Goal: Task Accomplishment & Management: Use online tool/utility

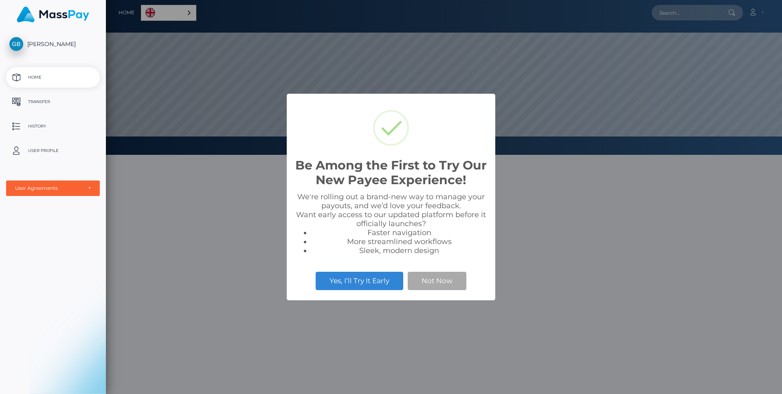
scroll to position [155, 676]
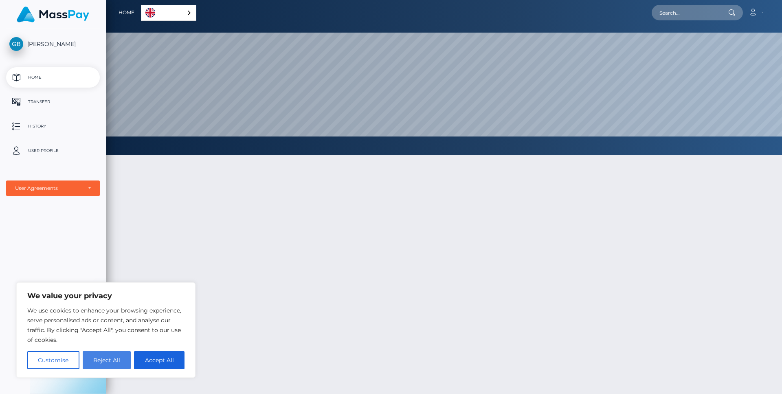
click at [103, 356] on button "Reject All" at bounding box center [107, 360] width 48 height 18
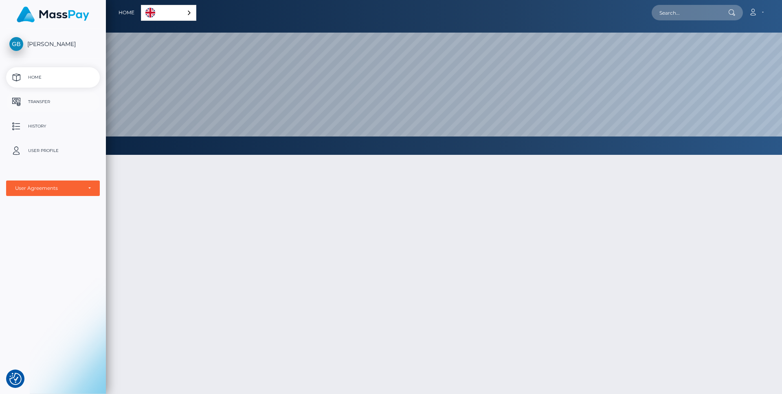
click at [41, 107] on p "Transfer" at bounding box center [52, 102] width 87 height 12
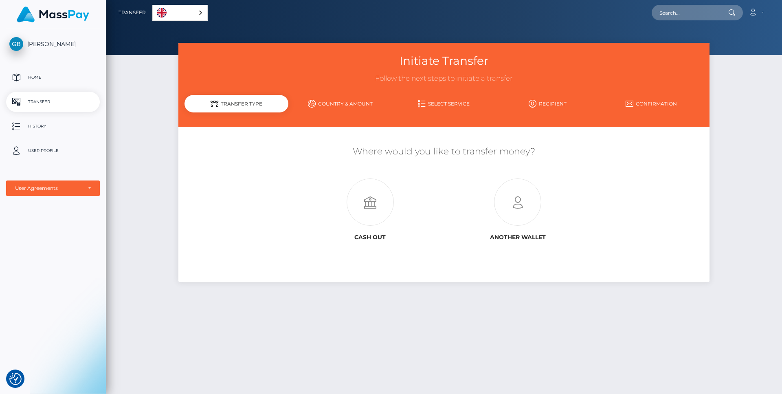
click at [449, 102] on link "Select Service" at bounding box center [444, 104] width 104 height 14
click at [457, 105] on link "Select Service" at bounding box center [444, 104] width 104 height 14
click at [338, 104] on link "Country & Amount" at bounding box center [340, 104] width 104 height 14
click at [371, 212] on icon at bounding box center [370, 202] width 147 height 47
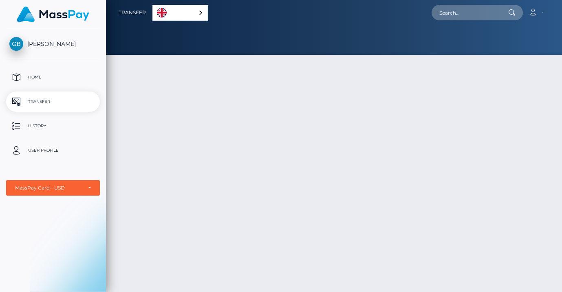
select select "1"
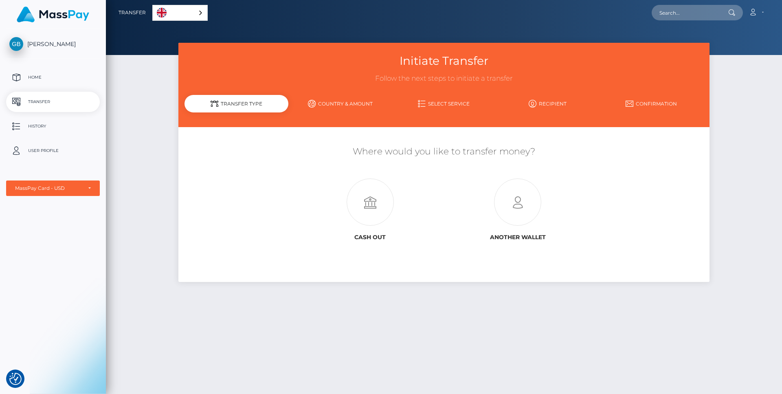
click at [330, 101] on link "Country & Amount" at bounding box center [340, 104] width 104 height 14
click at [440, 105] on link "Select Service" at bounding box center [444, 104] width 104 height 14
drag, startPoint x: 592, startPoint y: 106, endPoint x: 550, endPoint y: 106, distance: 42.4
click at [561, 106] on link "Recipient" at bounding box center [548, 104] width 104 height 14
click at [538, 104] on link "Recipient" at bounding box center [548, 104] width 104 height 14
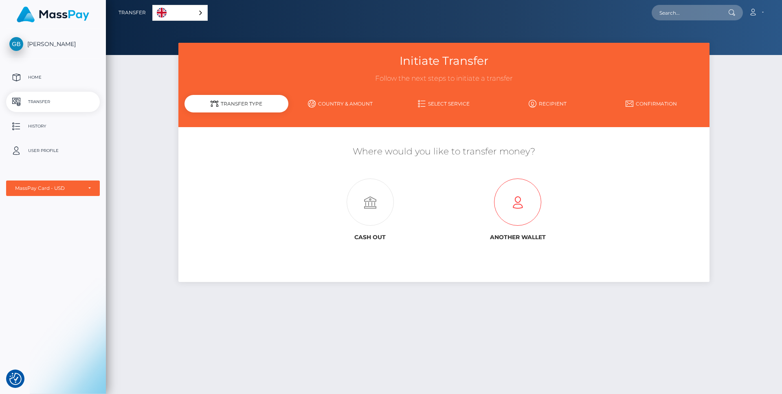
click at [512, 213] on icon at bounding box center [517, 202] width 147 height 47
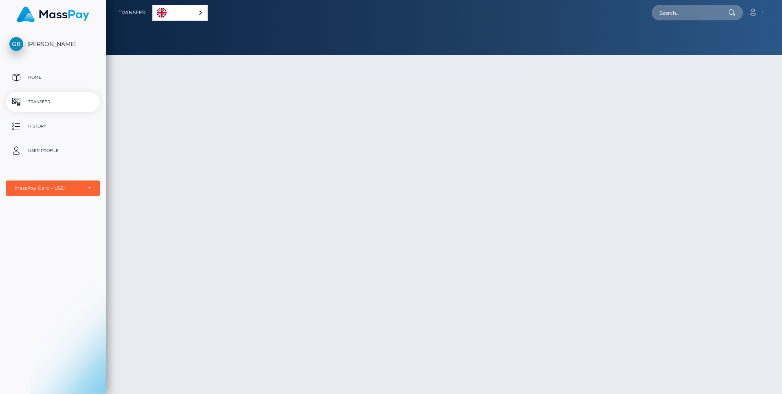
select select "1"
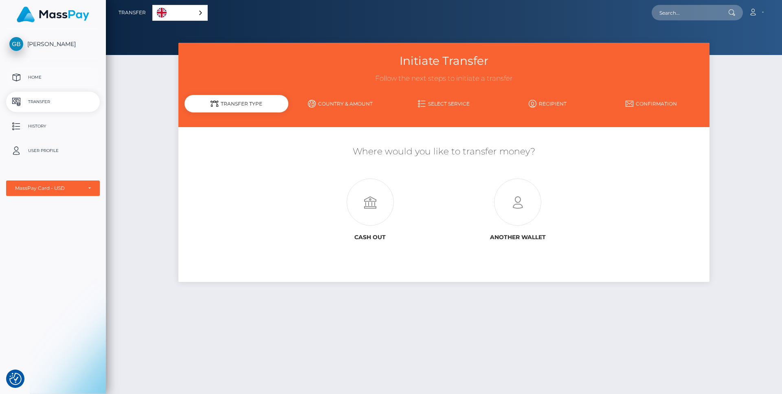
click at [44, 77] on p "Home" at bounding box center [52, 77] width 87 height 12
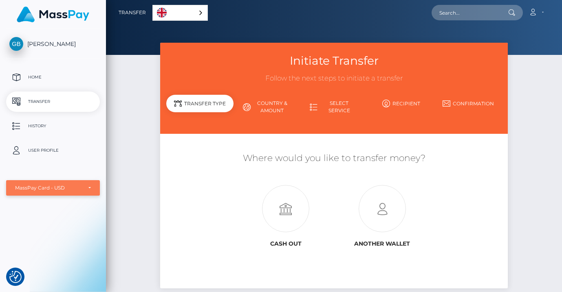
click at [76, 190] on div "MassPay Card - USD" at bounding box center [48, 188] width 67 height 7
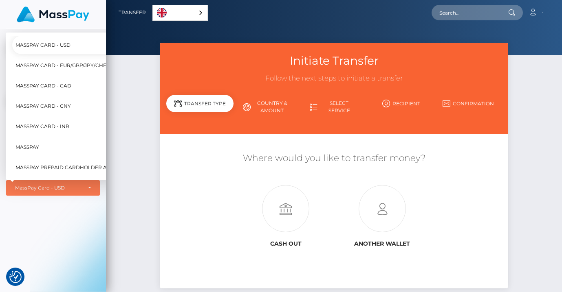
click at [75, 65] on span "MassPay Card - EUR/GBP/JPY/CHF/AUD" at bounding box center [66, 65] width 103 height 11
select select "2"
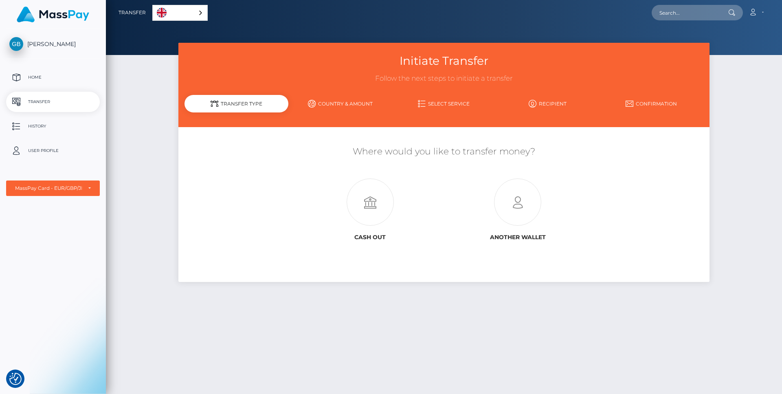
click at [245, 101] on div "Transfer Type" at bounding box center [237, 104] width 104 height 18
click at [44, 77] on p "Home" at bounding box center [52, 77] width 87 height 12
